Goal: Communication & Community: Participate in discussion

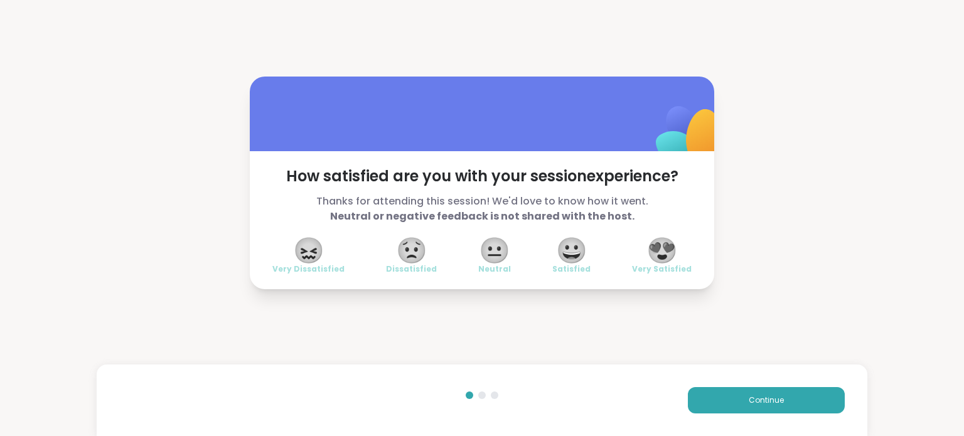
click at [25, 413] on div "How satisfied are you with your session experience? Thanks for attending this s…" at bounding box center [482, 218] width 964 height 436
click at [749, 400] on span "Continue" at bounding box center [766, 400] width 35 height 11
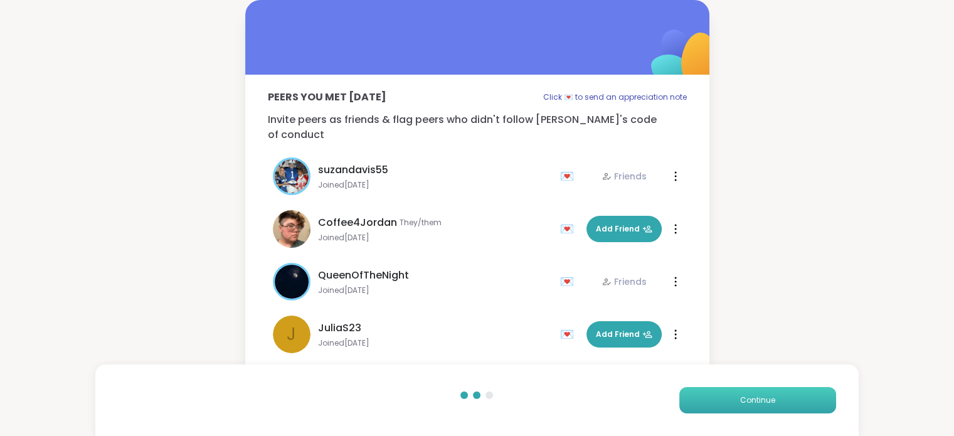
click at [749, 400] on span "Continue" at bounding box center [757, 400] width 35 height 11
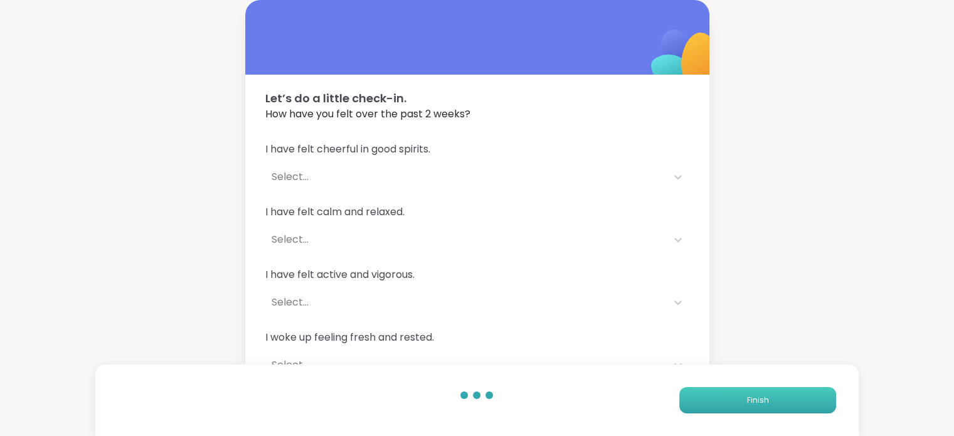
click at [749, 400] on span "Finish" at bounding box center [758, 400] width 22 height 11
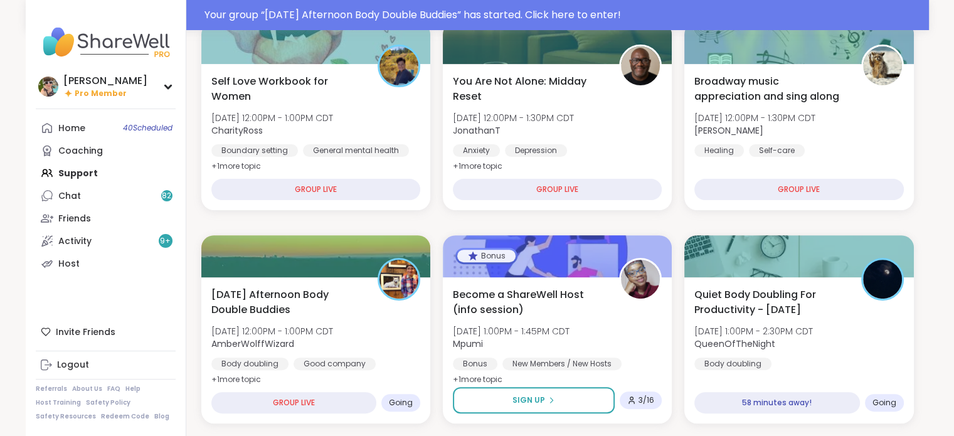
scroll to position [383, 0]
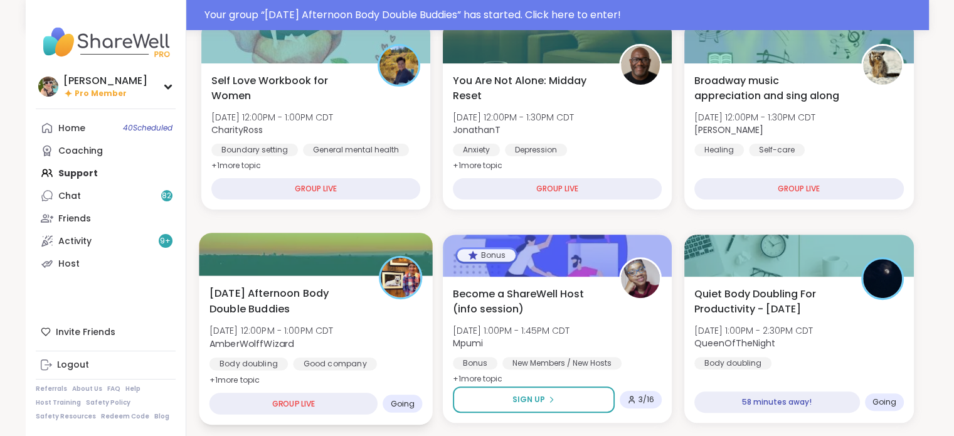
click at [386, 331] on div "[DATE] Afternoon Body Double Buddies [DATE] 12:00PM - 1:00PM CDT AmberWolffWiza…" at bounding box center [315, 336] width 213 height 102
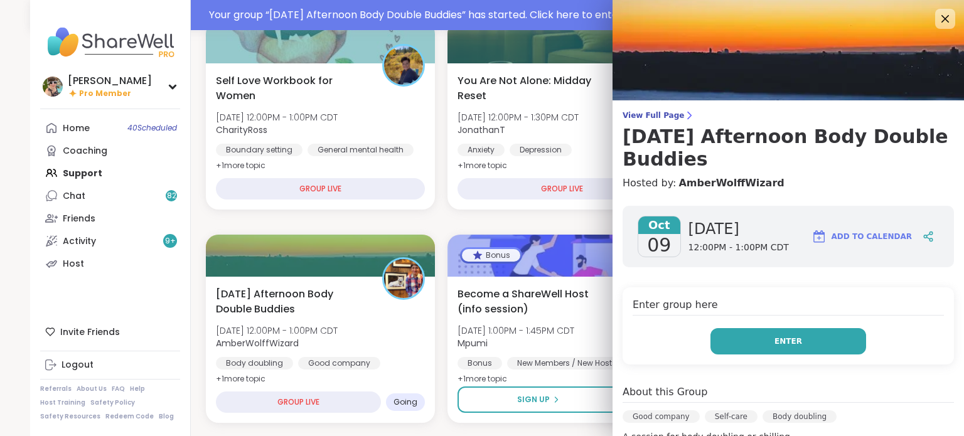
click at [807, 341] on button "Enter" at bounding box center [788, 341] width 156 height 26
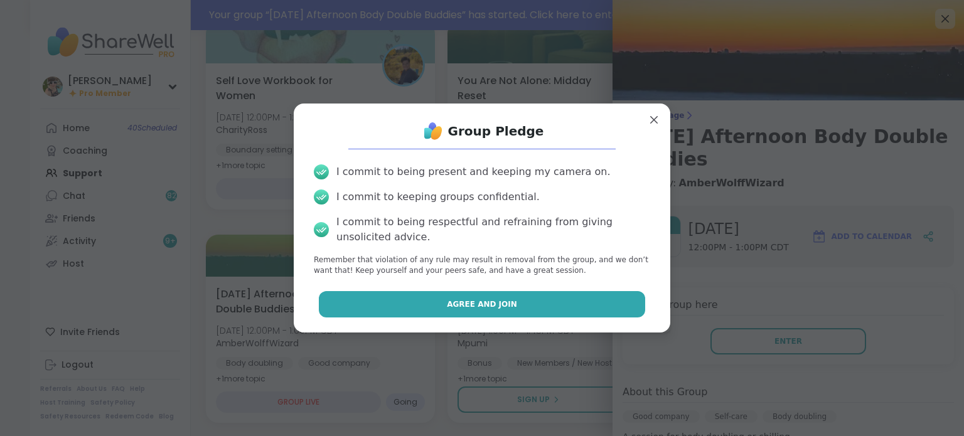
click at [495, 294] on button "Agree and Join" at bounding box center [482, 304] width 327 height 26
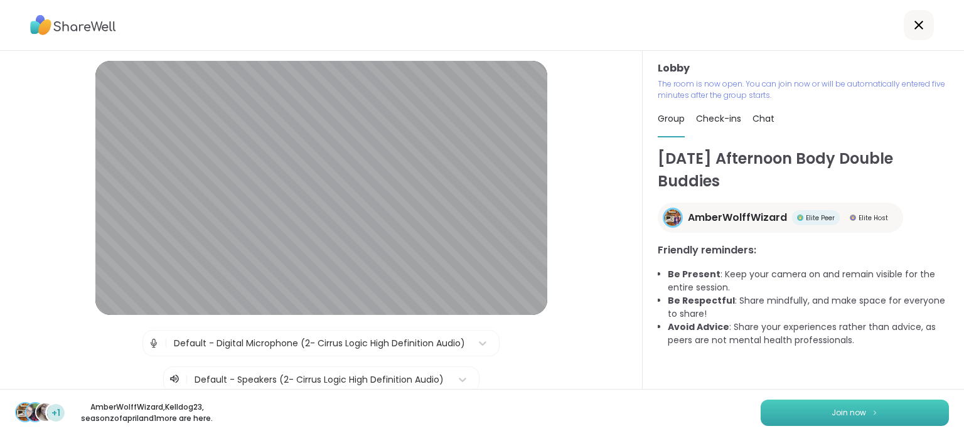
click at [778, 407] on button "Join now" at bounding box center [854, 413] width 188 height 26
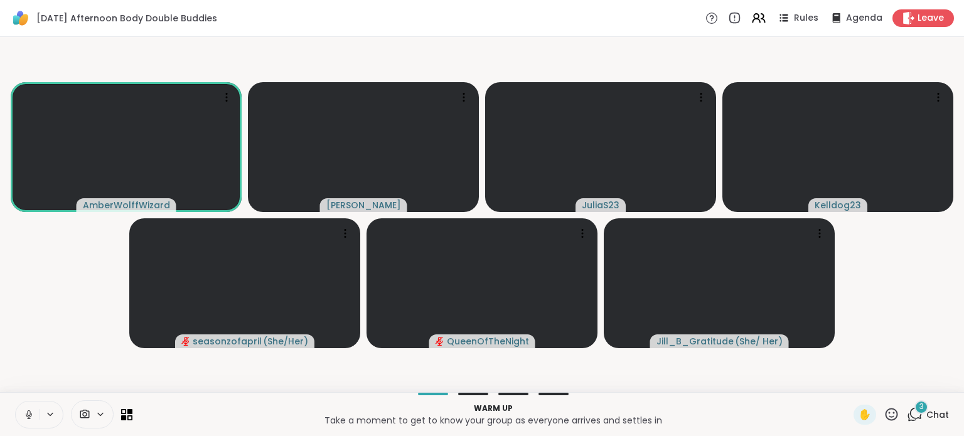
click at [25, 417] on icon at bounding box center [28, 414] width 11 height 11
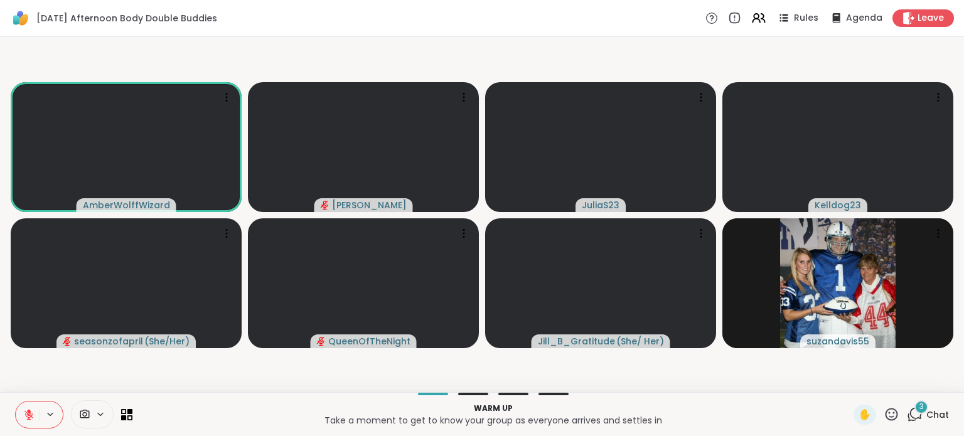
click at [926, 411] on span "Chat" at bounding box center [937, 414] width 23 height 13
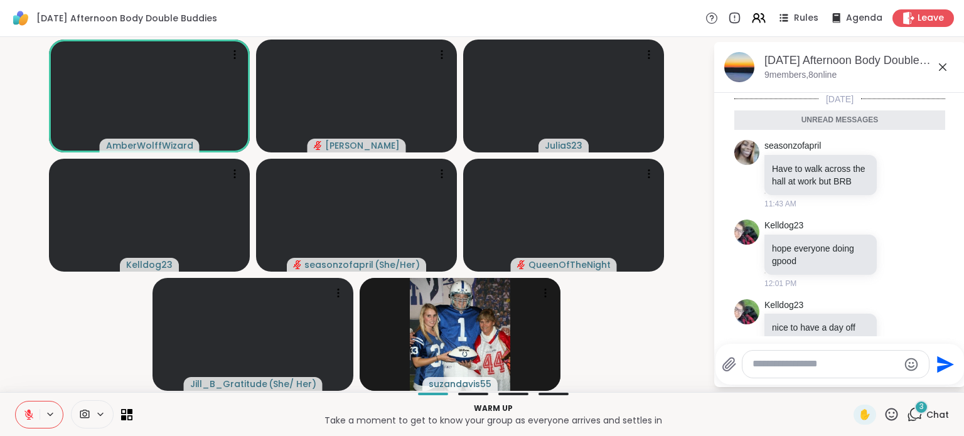
scroll to position [48, 0]
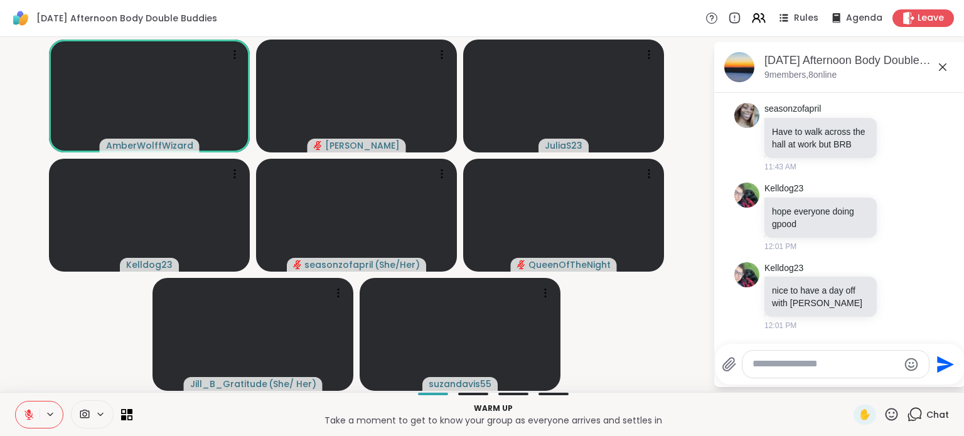
click at [836, 365] on textarea "Type your message" at bounding box center [825, 364] width 146 height 13
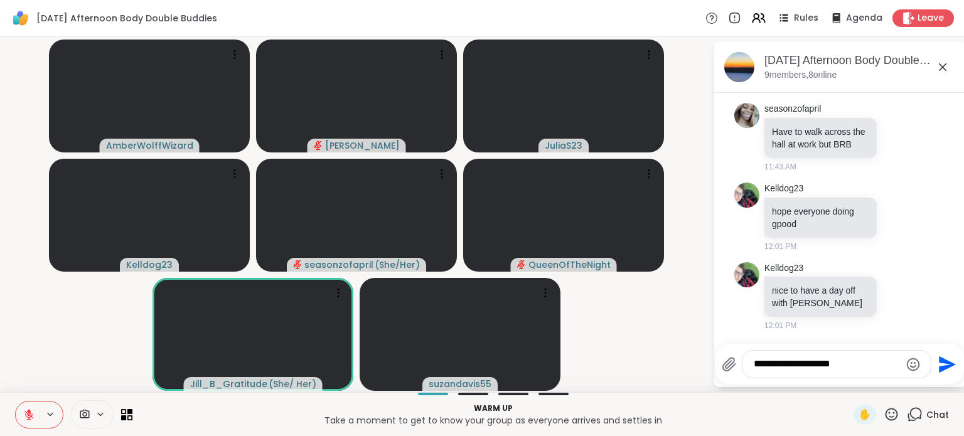
type textarea "**********"
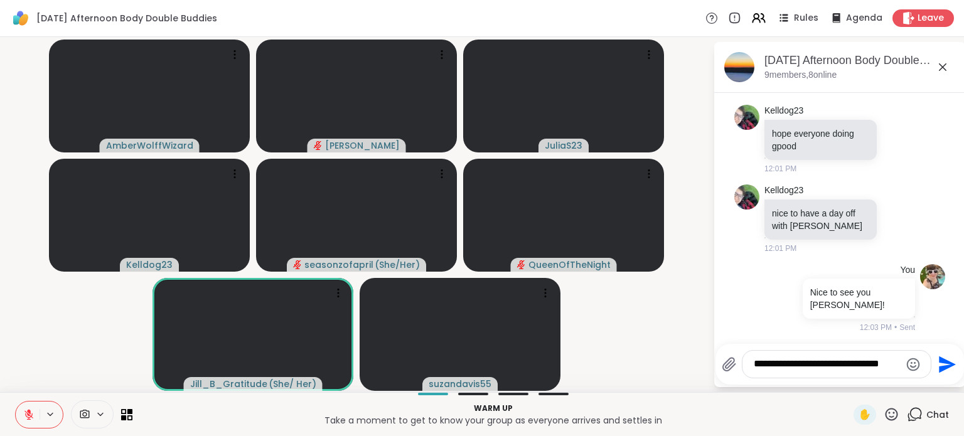
scroll to position [85, 0]
type textarea "**********"
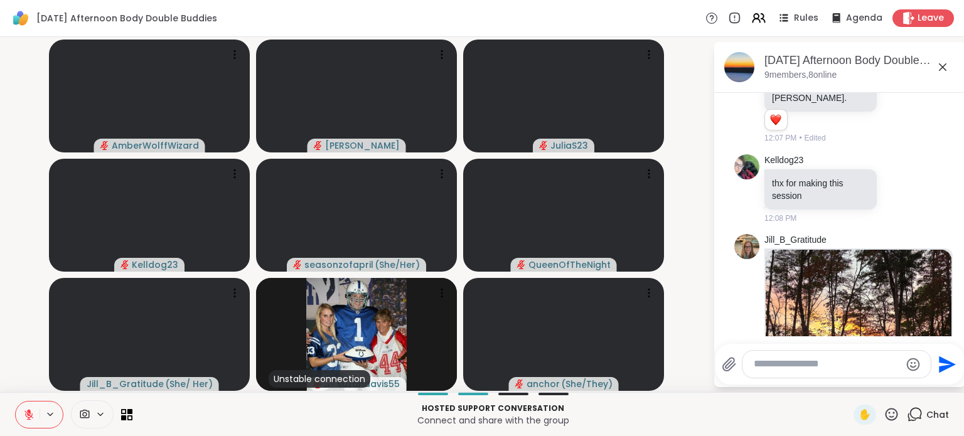
scroll to position [915, 0]
